Goal: Navigation & Orientation: Find specific page/section

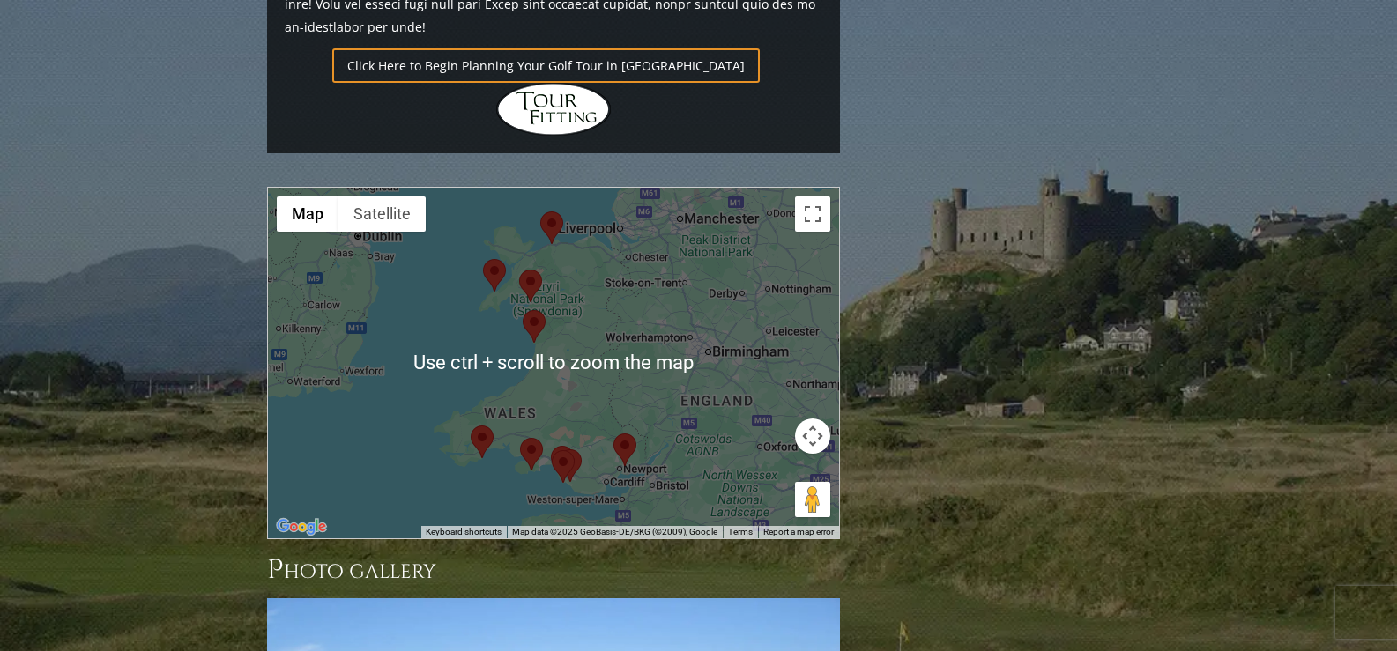
scroll to position [1629, 0]
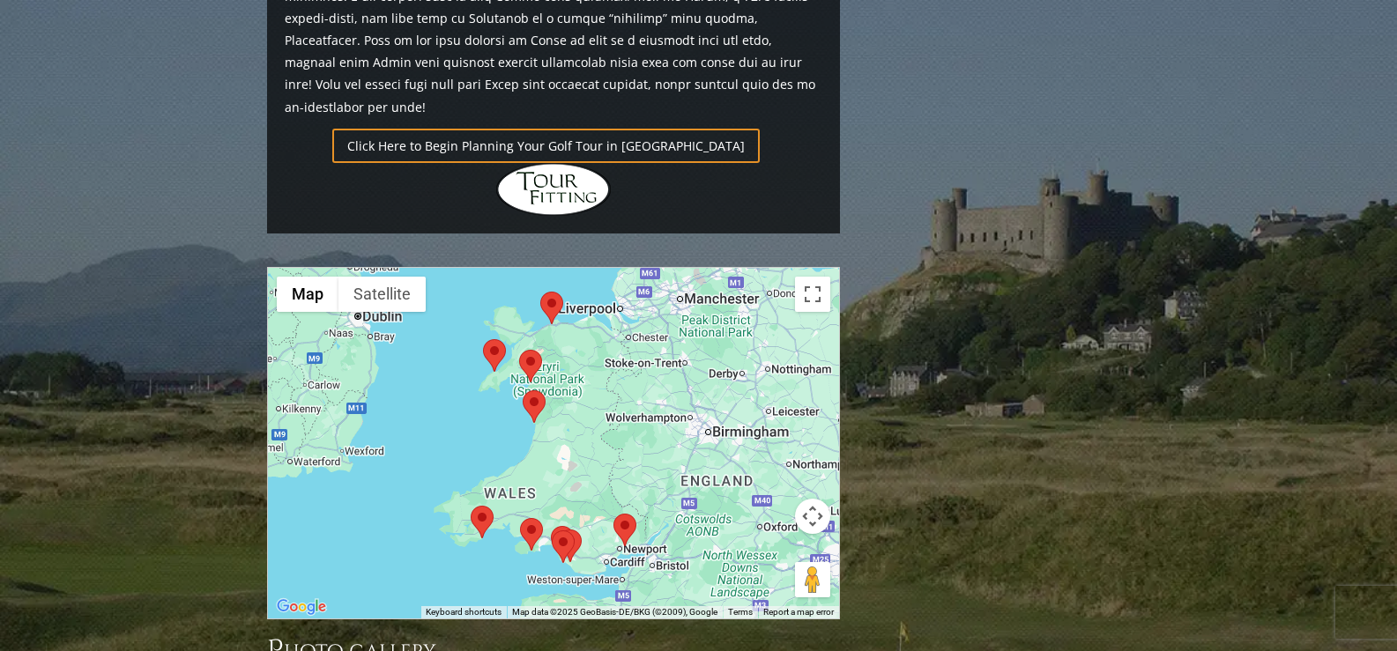
click at [614, 514] on area at bounding box center [614, 514] width 0 height 0
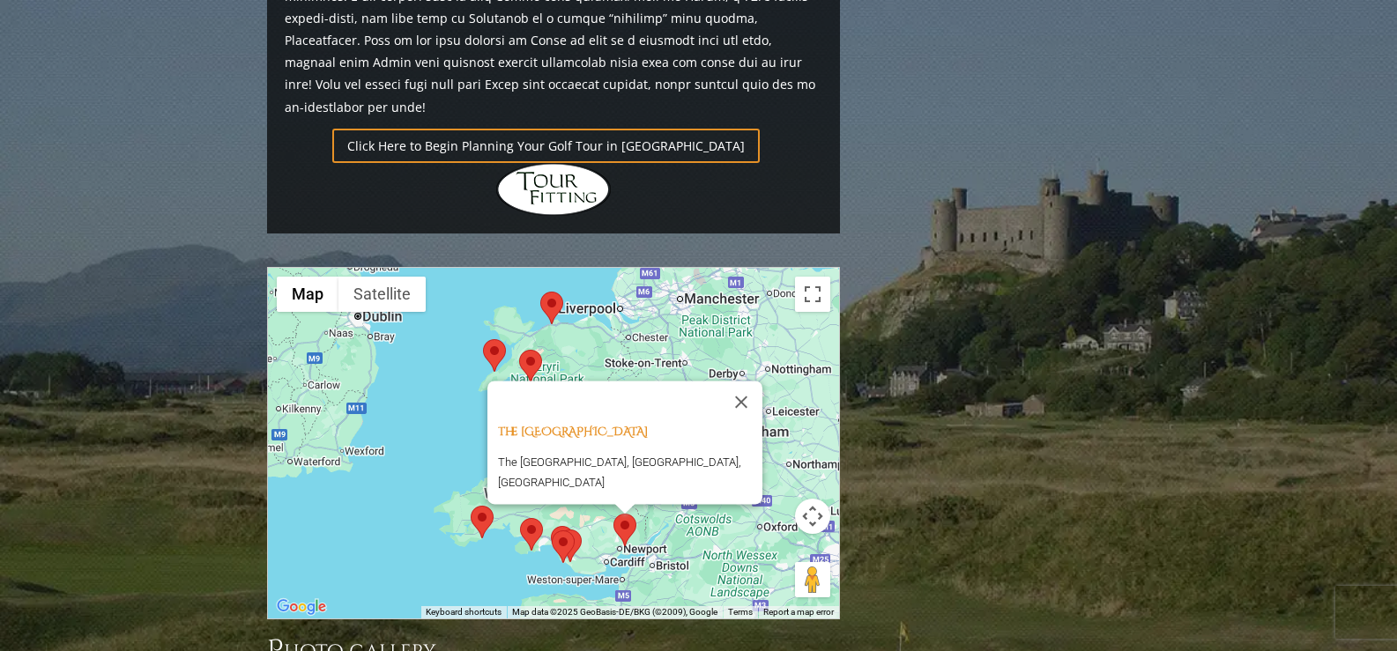
click at [559, 530] on area at bounding box center [559, 530] width 0 height 0
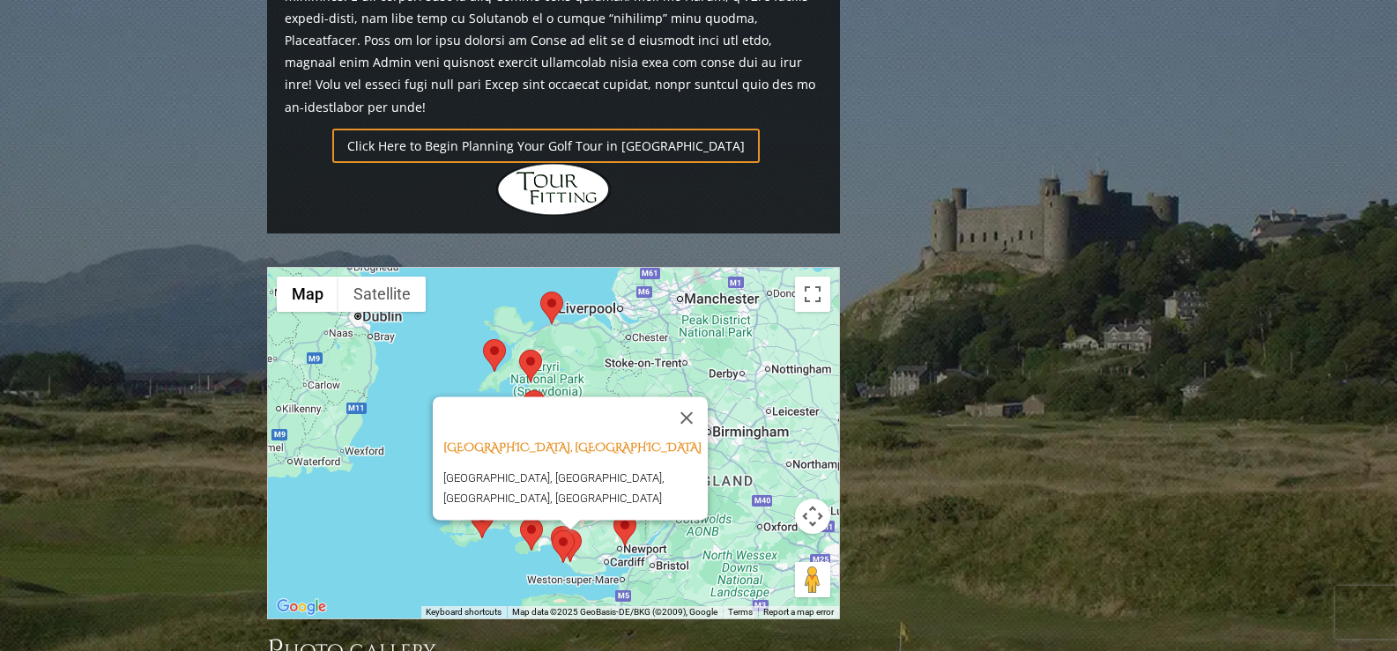
click at [552, 531] on area at bounding box center [552, 531] width 0 height 0
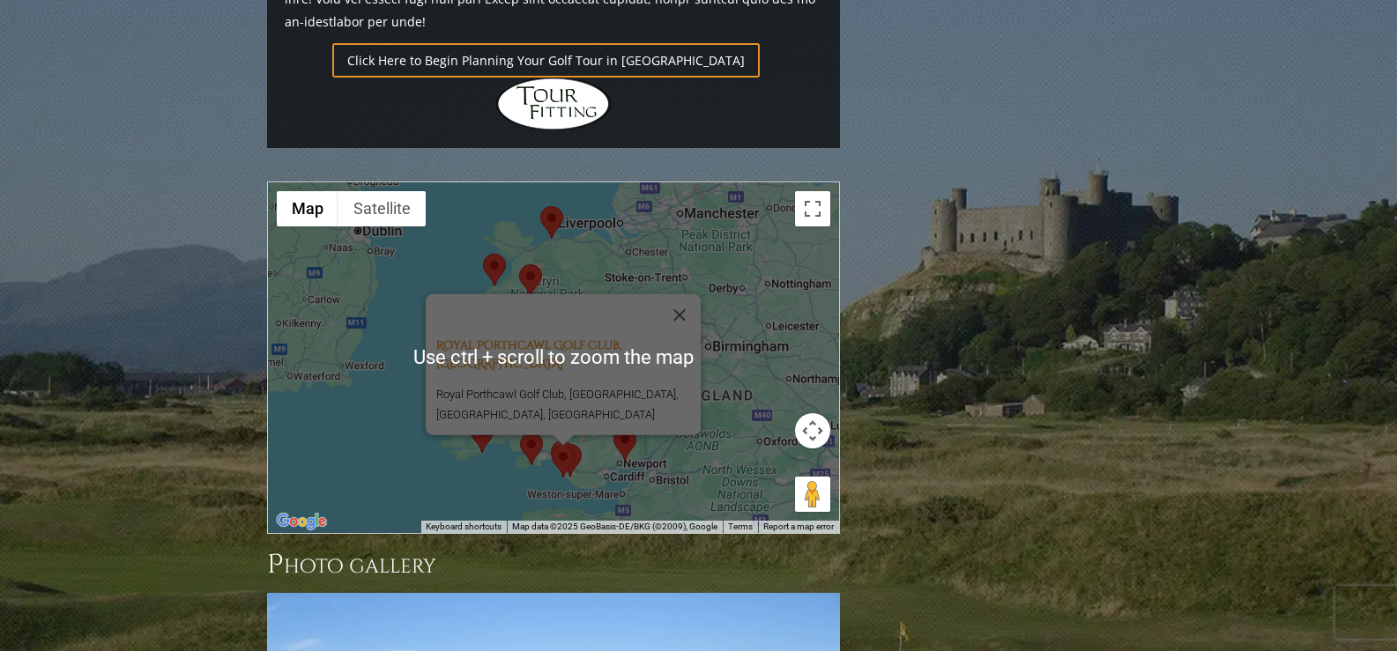
scroll to position [1717, 0]
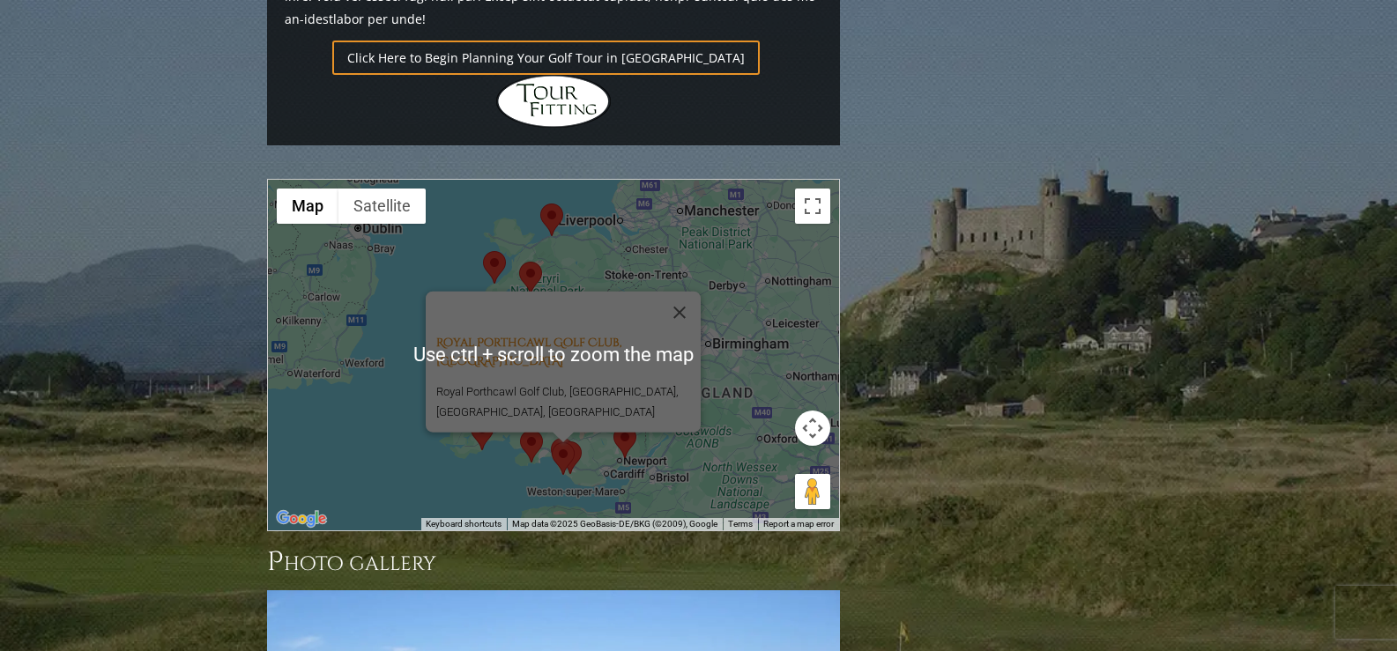
click at [457, 390] on div "Royal Porthcawl Golf Club, [GEOGRAPHIC_DATA] [GEOGRAPHIC_DATA], [GEOGRAPHIC_DAT…" at bounding box center [553, 355] width 571 height 351
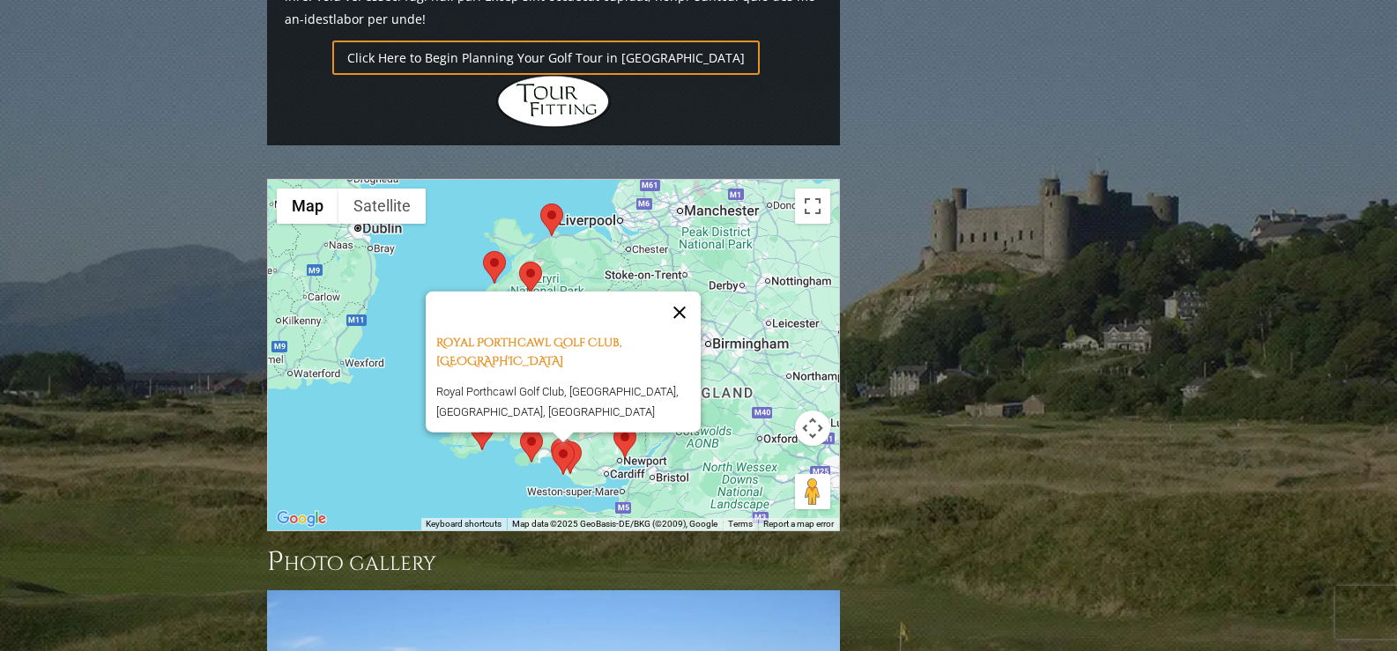
click at [687, 292] on button "Close" at bounding box center [679, 313] width 42 height 42
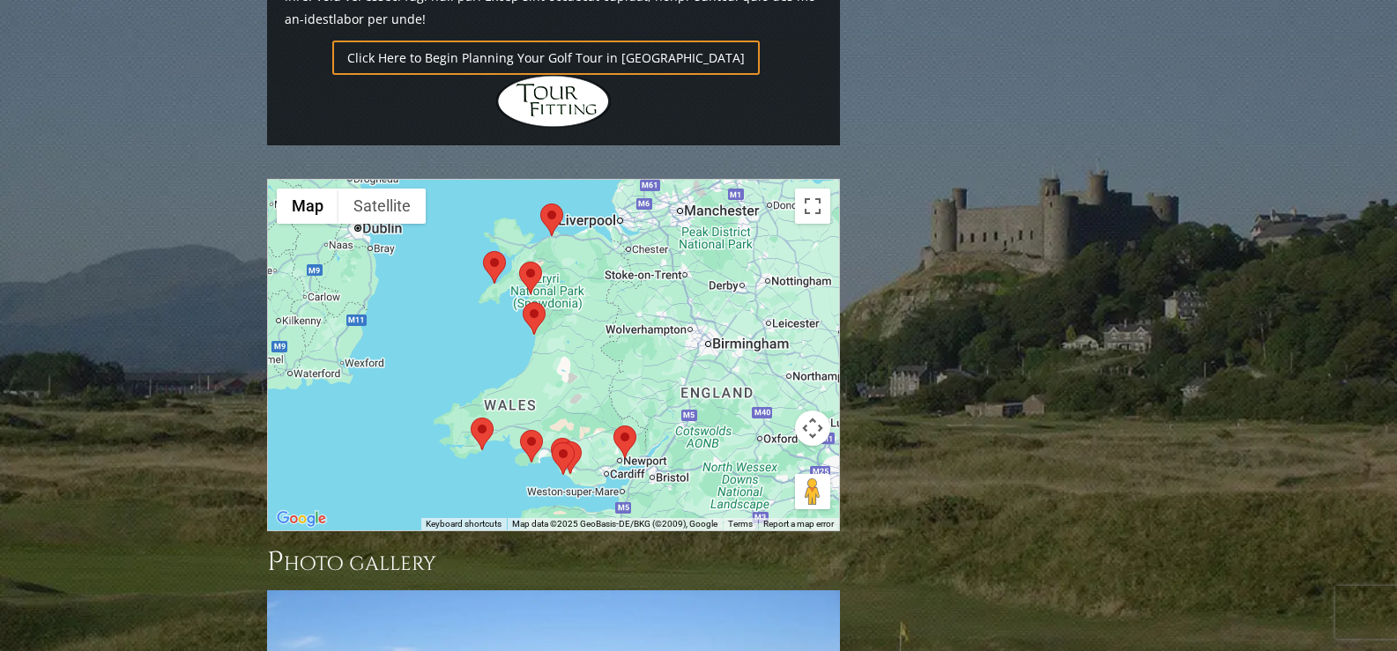
click at [599, 302] on div "To navigate, press the arrow keys." at bounding box center [553, 355] width 571 height 351
click at [606, 306] on div at bounding box center [553, 355] width 571 height 351
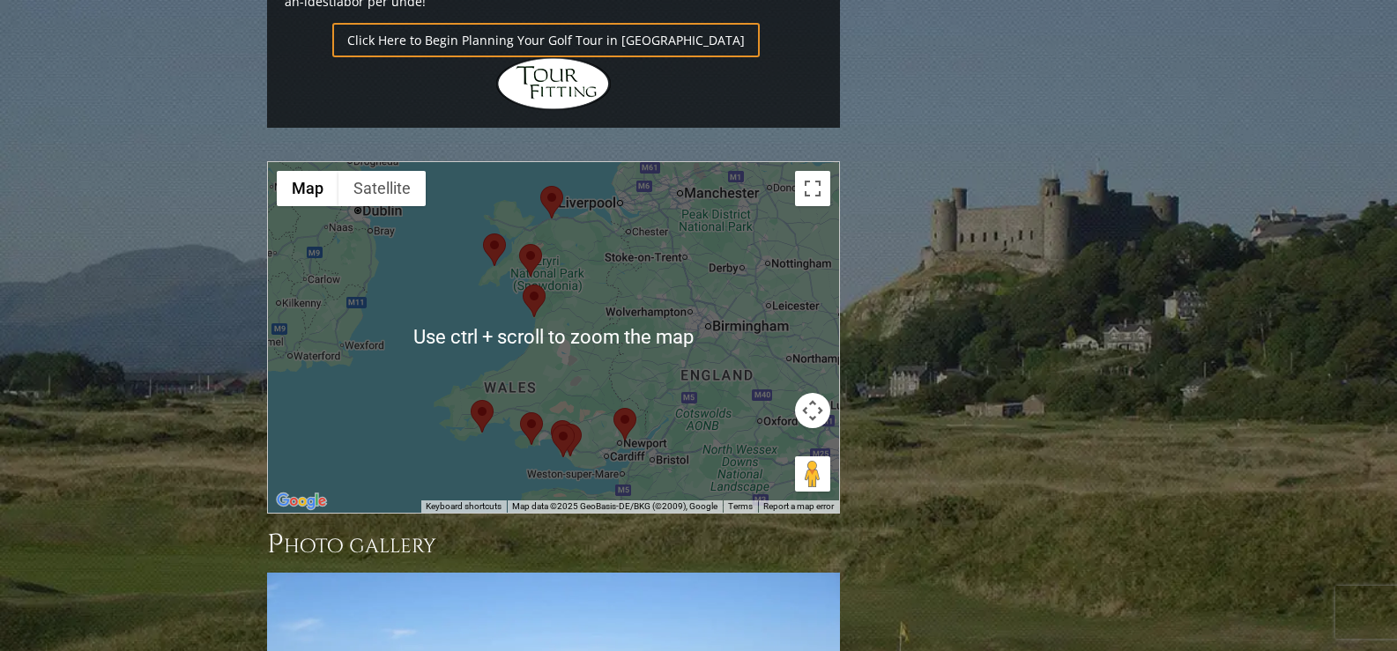
scroll to position [1734, 0]
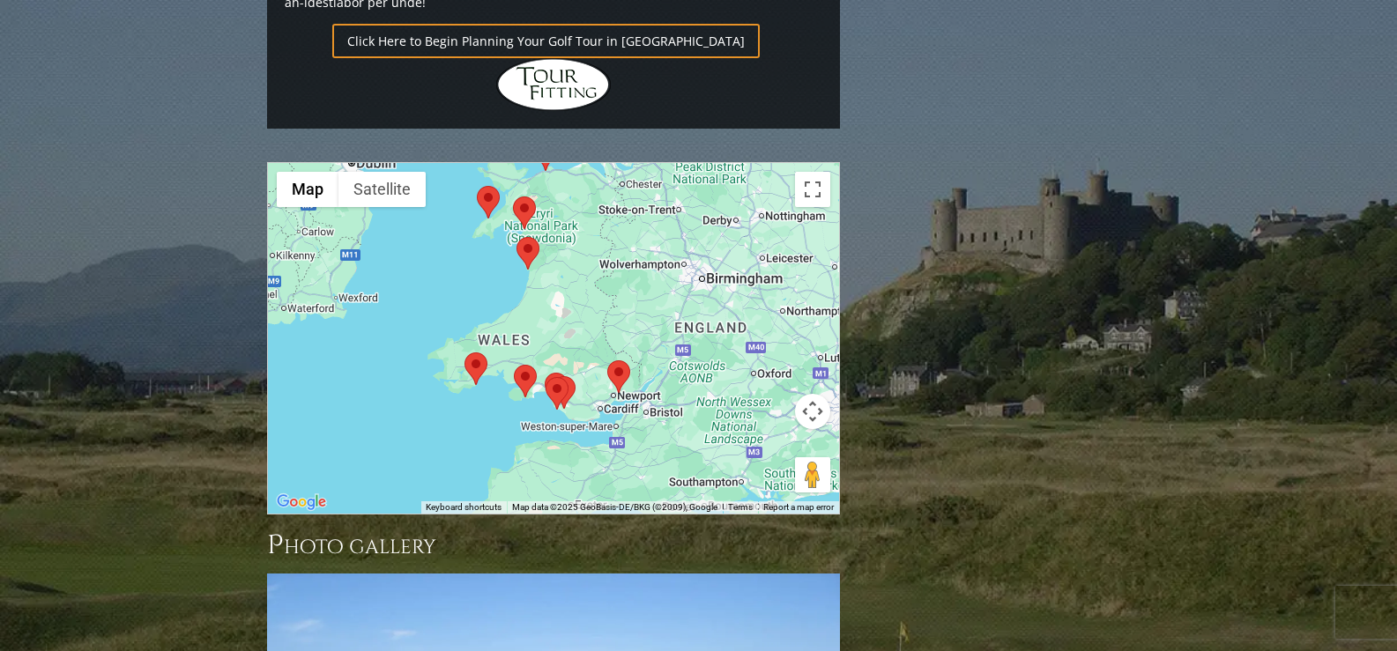
drag, startPoint x: 606, startPoint y: 306, endPoint x: 598, endPoint y: 257, distance: 50.0
click at [598, 257] on div at bounding box center [553, 338] width 571 height 351
click at [595, 316] on div at bounding box center [553, 338] width 571 height 351
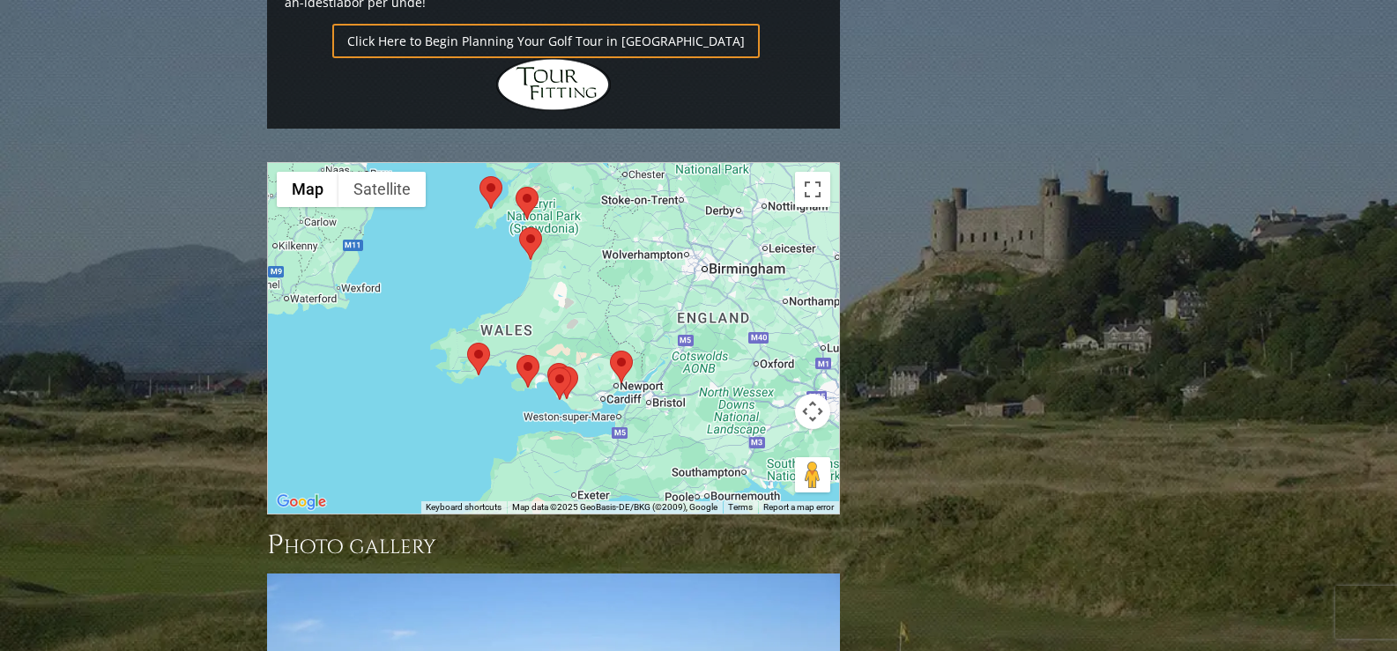
drag, startPoint x: 595, startPoint y: 316, endPoint x: 618, endPoint y: 303, distance: 26.0
click at [618, 303] on div at bounding box center [553, 338] width 571 height 351
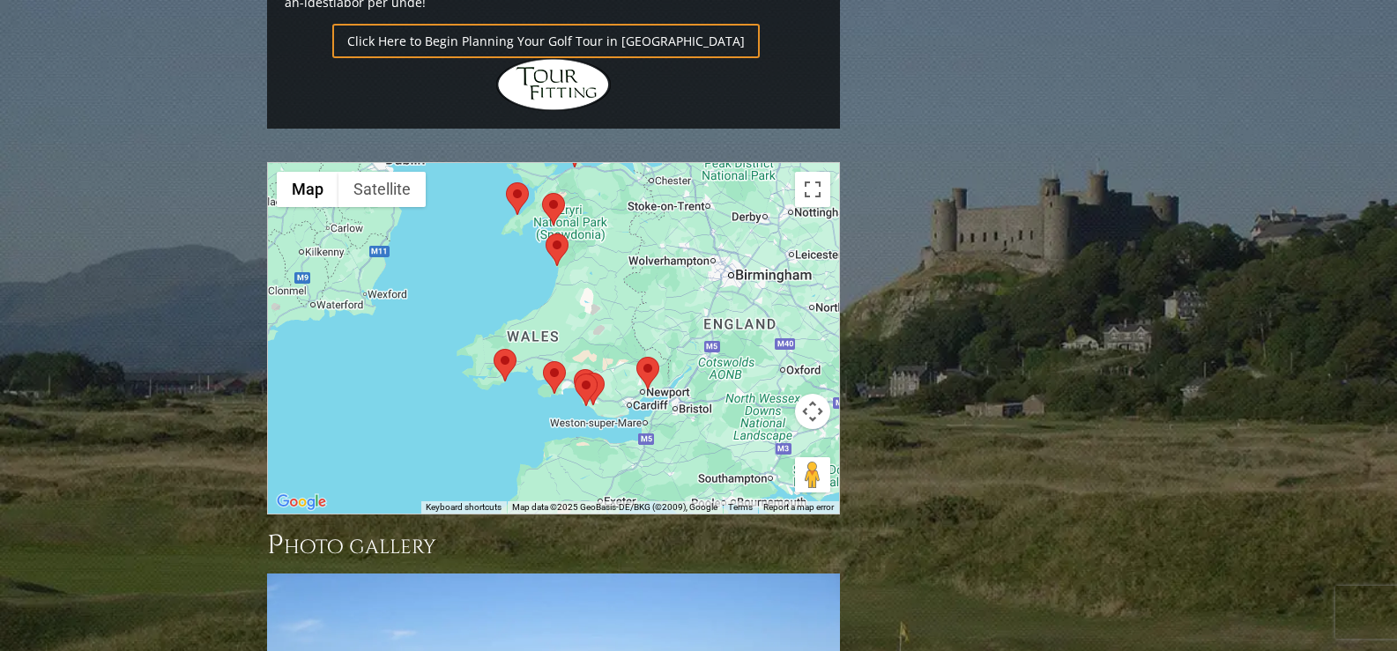
click at [563, 230] on div at bounding box center [553, 338] width 571 height 351
click at [407, 172] on button "Satellite" at bounding box center [381, 189] width 87 height 35
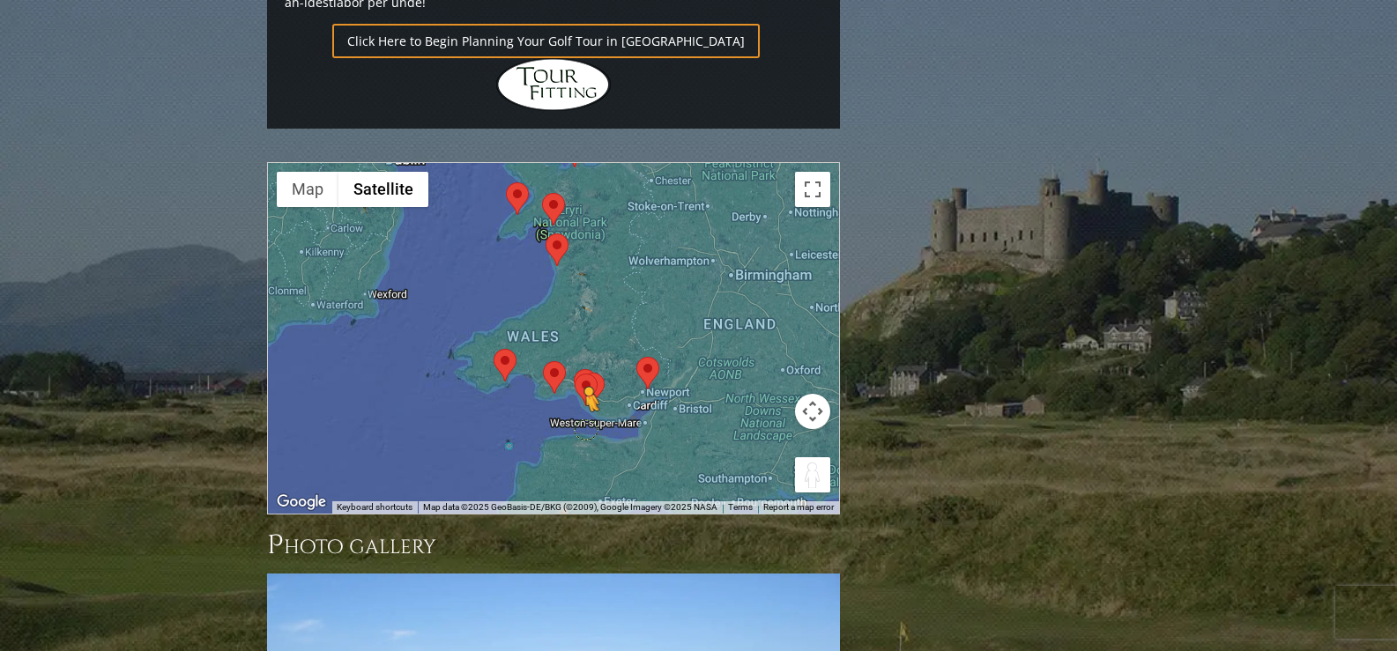
drag, startPoint x: 797, startPoint y: 370, endPoint x: 582, endPoint y: 322, distance: 220.5
click at [582, 323] on div "To activate drag with keyboard, press Alt + Enter. Once in keyboard drag state,…" at bounding box center [553, 338] width 571 height 351
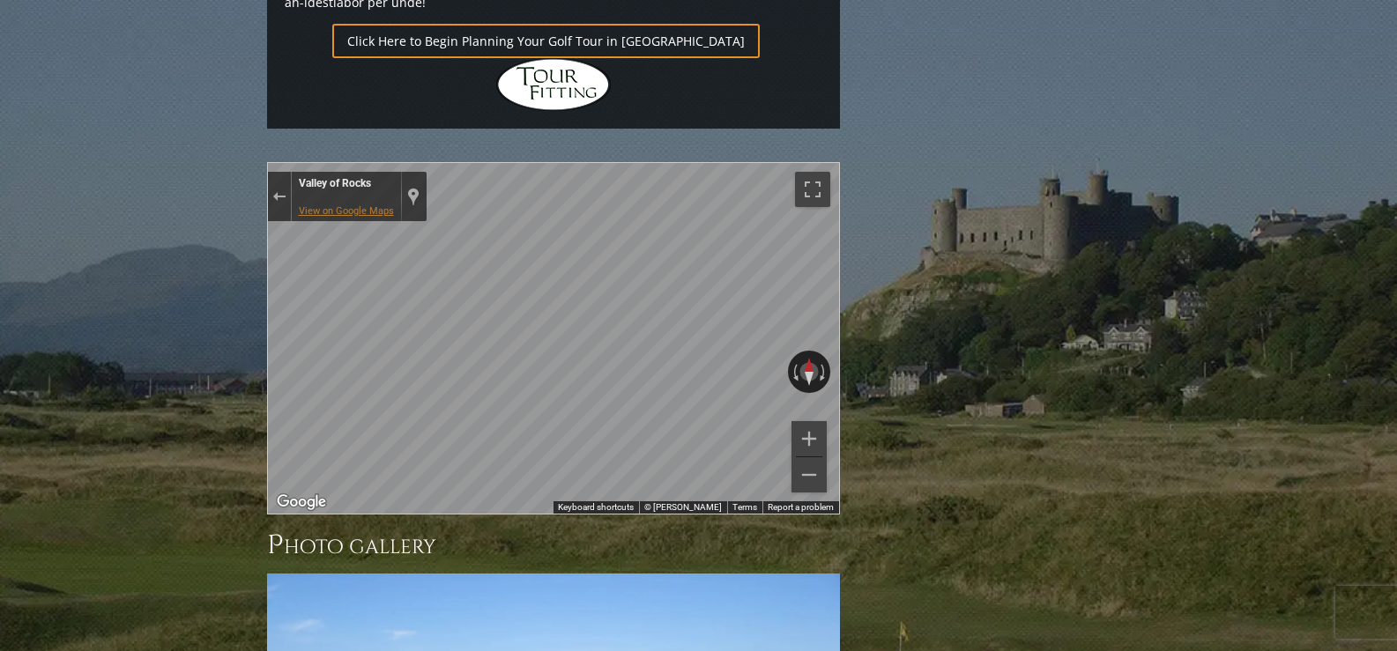
click at [344, 205] on link "View on Google Maps" at bounding box center [346, 210] width 95 height 11
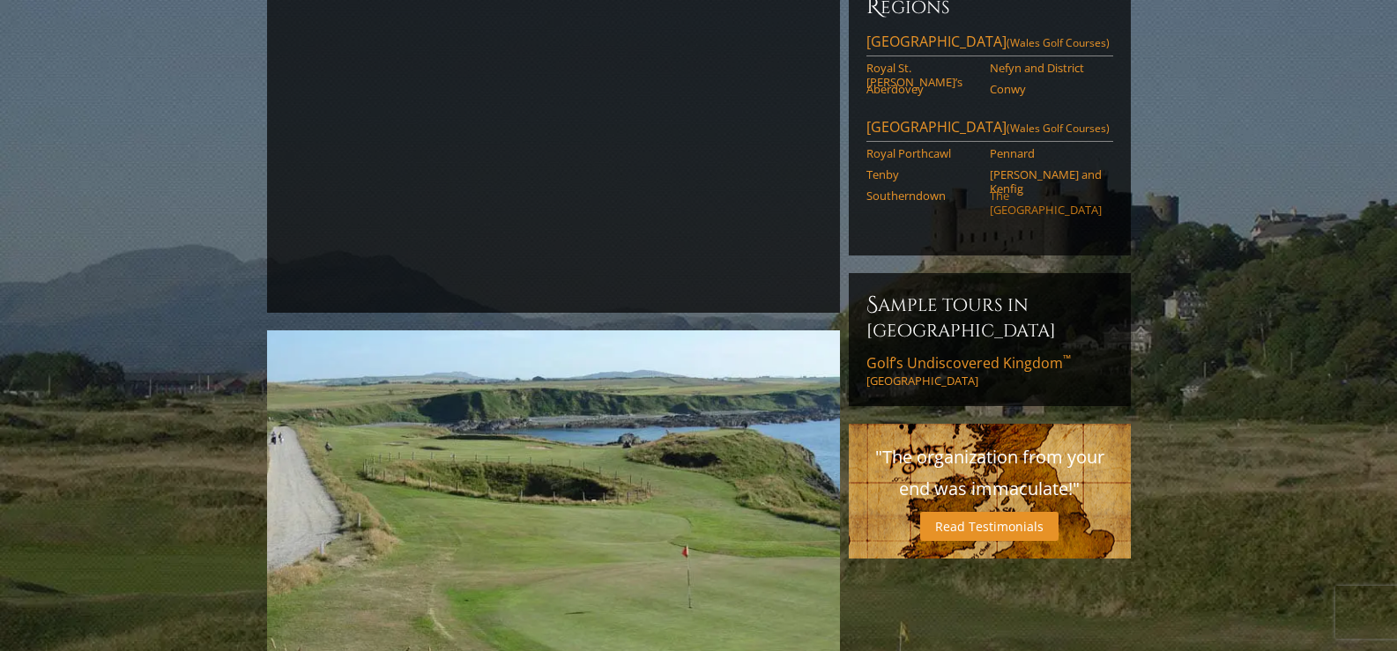
scroll to position [248, 0]
